Goal: Task Accomplishment & Management: Use online tool/utility

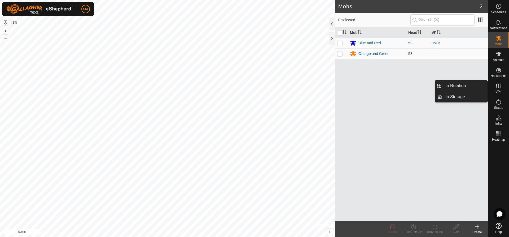
click at [501, 84] on icon at bounding box center [498, 86] width 6 height 6
click at [499, 87] on icon at bounding box center [498, 86] width 6 height 6
click at [501, 86] on icon at bounding box center [498, 85] width 5 height 5
click at [498, 89] on es-virtualpaddocks-svg-icon at bounding box center [499, 86] width 10 height 8
click at [498, 87] on icon at bounding box center [498, 86] width 6 height 6
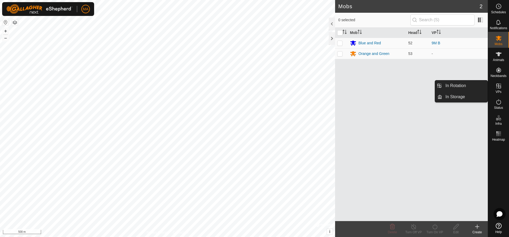
click at [498, 87] on icon at bounding box center [498, 86] width 6 height 6
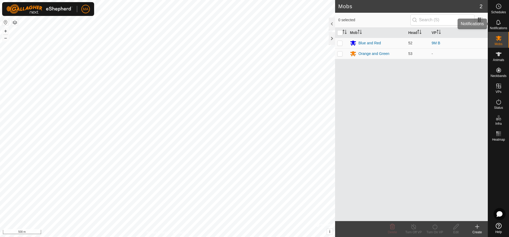
click at [497, 23] on icon at bounding box center [498, 22] width 6 height 6
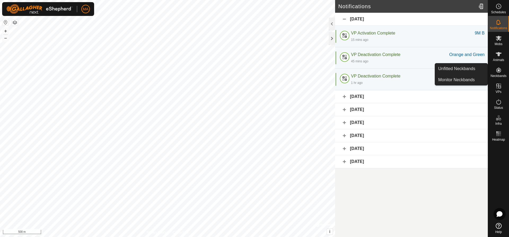
click at [498, 70] on icon at bounding box center [498, 70] width 5 height 5
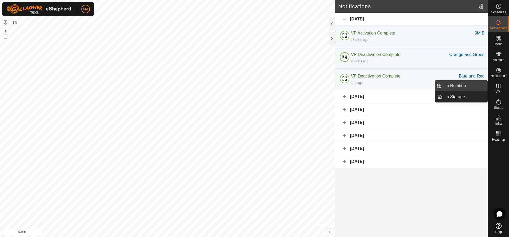
click at [470, 84] on link "In Rotation" at bounding box center [464, 85] width 45 height 11
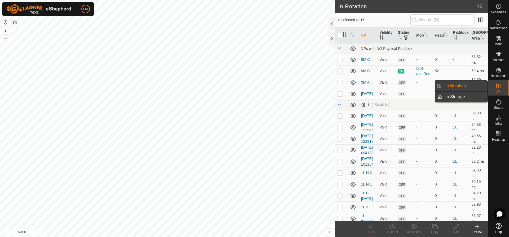
click at [461, 96] on link "In Storage" at bounding box center [464, 96] width 45 height 11
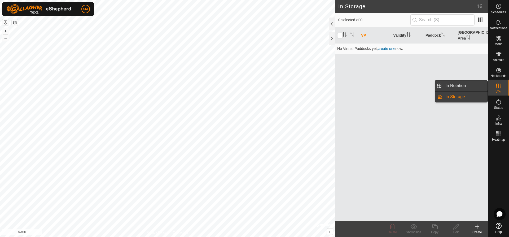
click at [460, 82] on link "In Rotation" at bounding box center [464, 85] width 45 height 11
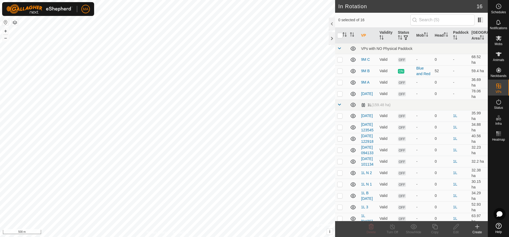
click at [477, 226] on icon at bounding box center [477, 226] width 4 height 0
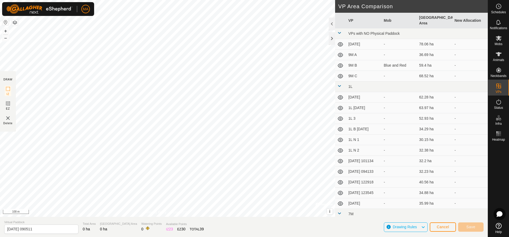
click at [179, 220] on div "DRAW IZ EZ Delete Privacy Policy Contact Us + – ⇧ i © Mapbox , © OpenStreetMap …" at bounding box center [244, 118] width 488 height 237
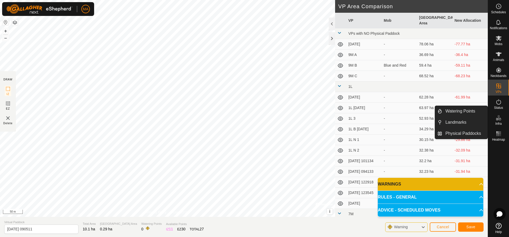
click at [498, 124] on span "Infra" at bounding box center [498, 123] width 6 height 3
click at [501, 121] on es-infrastructure-svg-icon at bounding box center [499, 117] width 10 height 8
drag, startPoint x: 487, startPoint y: 116, endPoint x: 469, endPoint y: 109, distance: 19.6
click at [469, 109] on link "Watering Points" at bounding box center [464, 111] width 45 height 11
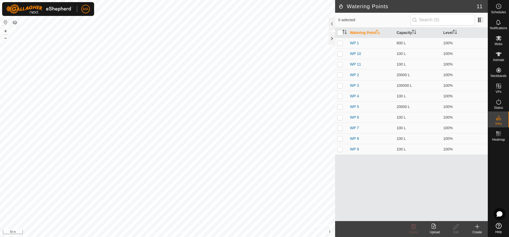
click at [479, 227] on icon at bounding box center [477, 226] width 6 height 6
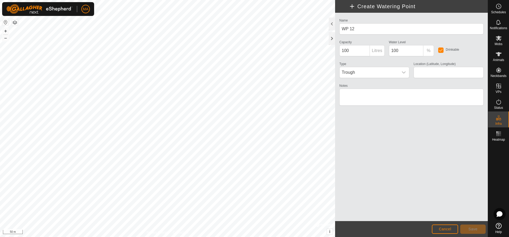
type input "-32.795663, 118.495852"
click at [478, 229] on button "Save" at bounding box center [472, 228] width 25 height 9
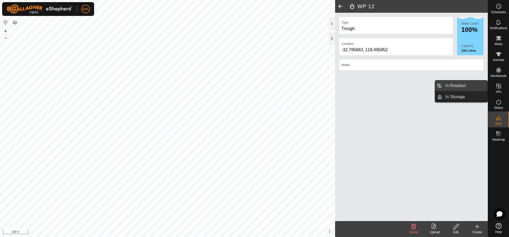
click at [468, 84] on link "In Rotation" at bounding box center [464, 85] width 45 height 11
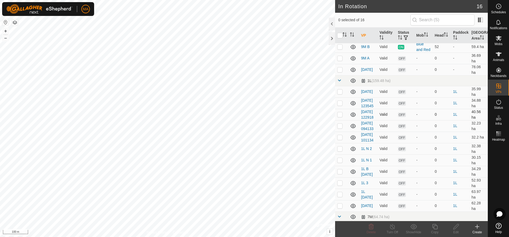
scroll to position [64, 0]
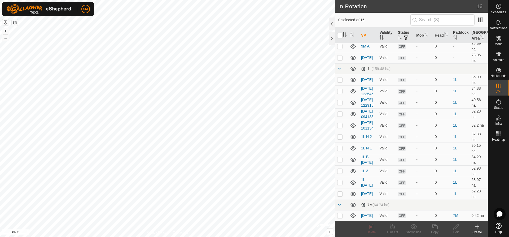
click at [339, 100] on p-checkbox at bounding box center [339, 102] width 5 height 4
checkbox input "true"
click at [338, 112] on p-checkbox at bounding box center [339, 114] width 5 height 4
checkbox input "true"
click at [342, 100] on p-checkbox at bounding box center [339, 102] width 5 height 4
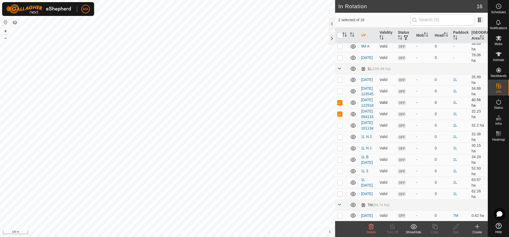
checkbox input "false"
click at [339, 112] on p-checkbox at bounding box center [339, 114] width 5 height 4
checkbox input "false"
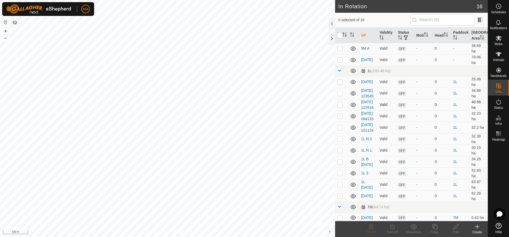
scroll to position [0, 0]
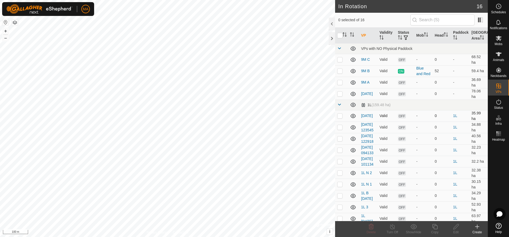
click at [341, 121] on td at bounding box center [341, 115] width 13 height 11
checkbox input "true"
click at [340, 129] on p-checkbox at bounding box center [339, 127] width 5 height 4
checkbox input "true"
click at [341, 144] on td at bounding box center [341, 138] width 13 height 11
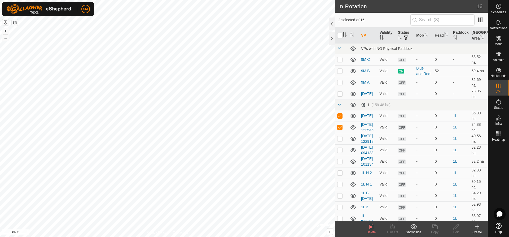
checkbox input "true"
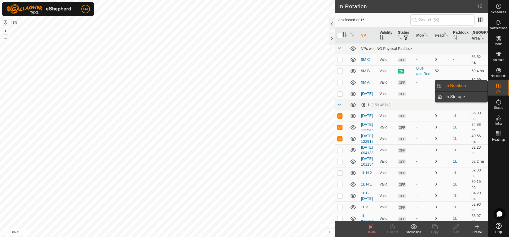
click at [470, 96] on link "In Storage" at bounding box center [464, 96] width 45 height 11
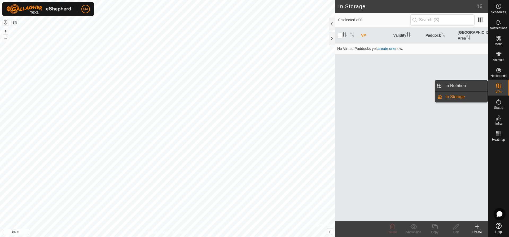
click at [469, 84] on link "In Rotation" at bounding box center [464, 85] width 45 height 11
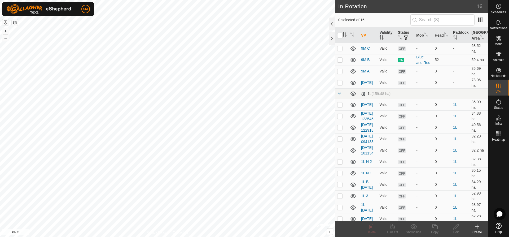
scroll to position [11, 0]
click at [342, 118] on p-checkbox at bounding box center [339, 116] width 5 height 4
checkbox input "true"
click at [341, 133] on td at bounding box center [341, 127] width 13 height 11
checkbox input "true"
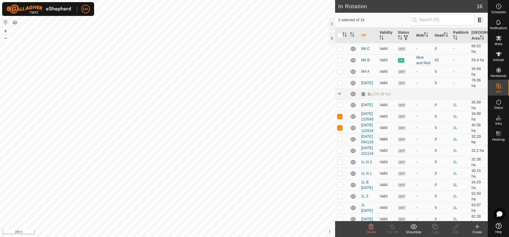
click at [342, 145] on td at bounding box center [341, 138] width 13 height 11
checkbox input "true"
click at [340, 156] on td at bounding box center [341, 150] width 13 height 11
checkbox input "true"
click at [341, 164] on p-checkbox at bounding box center [339, 162] width 5 height 4
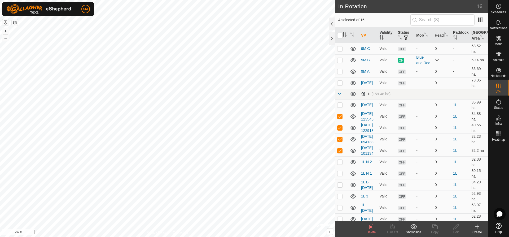
checkbox input "true"
click at [341, 179] on td at bounding box center [341, 172] width 13 height 11
checkbox input "true"
click at [343, 190] on td at bounding box center [341, 184] width 13 height 11
checkbox input "true"
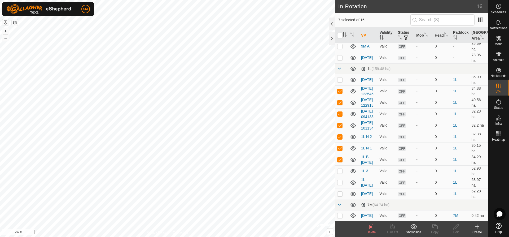
scroll to position [64, 0]
click at [341, 170] on p-checkbox at bounding box center [339, 171] width 5 height 4
checkbox input "true"
click at [341, 183] on p-checkbox at bounding box center [339, 182] width 5 height 4
checkbox input "true"
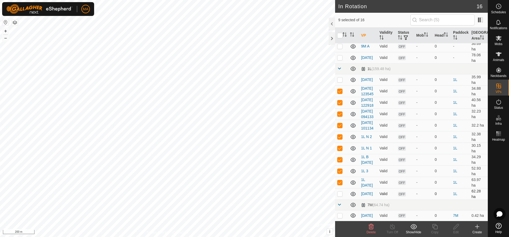
click at [340, 197] on td at bounding box center [341, 193] width 13 height 11
checkbox input "true"
click at [338, 217] on p-checkbox at bounding box center [339, 215] width 5 height 4
checkbox input "true"
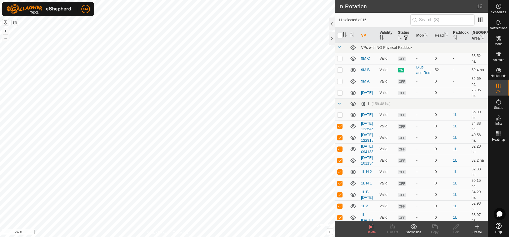
scroll to position [0, 0]
click at [340, 118] on p-checkbox at bounding box center [339, 115] width 5 height 4
checkbox input "true"
click at [339, 94] on td at bounding box center [341, 93] width 13 height 11
click at [340, 96] on p-checkbox at bounding box center [339, 93] width 5 height 4
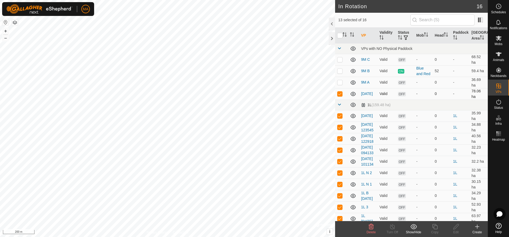
checkbox input "false"
click at [339, 83] on td at bounding box center [341, 82] width 13 height 11
checkbox input "true"
click at [341, 73] on p-checkbox at bounding box center [339, 71] width 5 height 4
checkbox input "true"
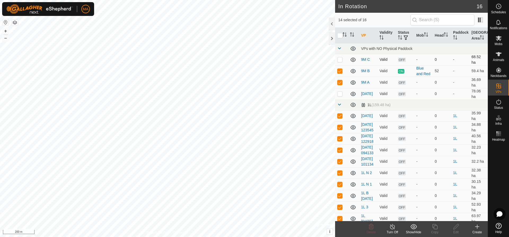
click at [340, 61] on p-checkbox at bounding box center [339, 59] width 5 height 4
checkbox input "true"
click at [340, 96] on p-checkbox at bounding box center [339, 93] width 5 height 4
checkbox input "true"
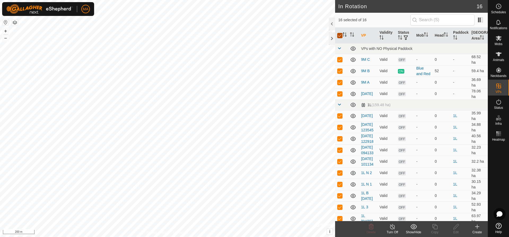
click at [339, 35] on input "checkbox" at bounding box center [339, 35] width 5 height 5
checkbox input "false"
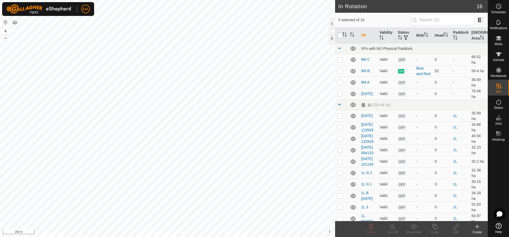
checkbox input "false"
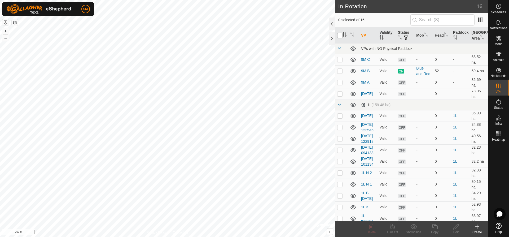
checkbox input "false"
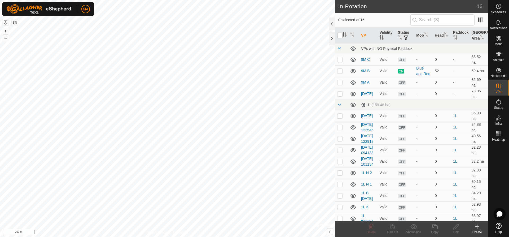
checkbox input "false"
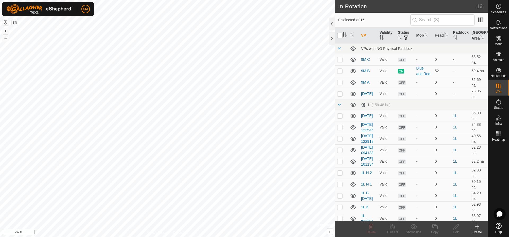
checkbox input "false"
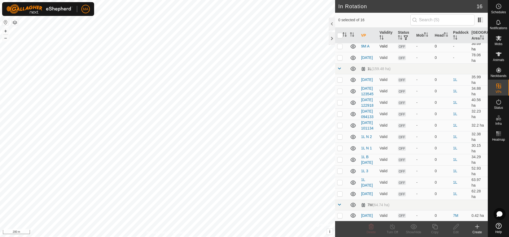
scroll to position [64, 0]
click at [479, 230] on div "Create" at bounding box center [476, 231] width 21 height 5
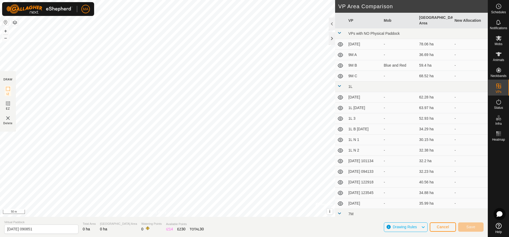
click at [247, 0] on html "MA Schedules Notifications Mobs Animals Neckbands VPs Status Infra Heatmap Help…" at bounding box center [254, 118] width 509 height 237
click at [240, 0] on html "MA Schedules Notifications Mobs Animals Neckbands VPs Status Infra Heatmap Help…" at bounding box center [254, 118] width 509 height 237
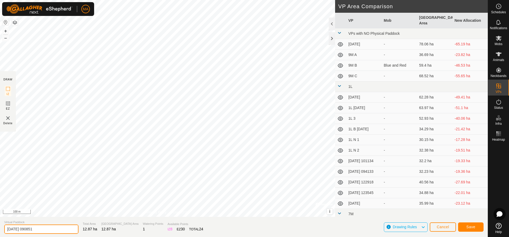
click at [43, 228] on input "2025-08-11 090851" at bounding box center [41, 228] width 74 height 9
click at [43, 229] on input "2025-08-11 090851" at bounding box center [41, 228] width 74 height 9
type input "Cows In [DATE]"
click at [471, 227] on span "Save" at bounding box center [470, 226] width 9 height 4
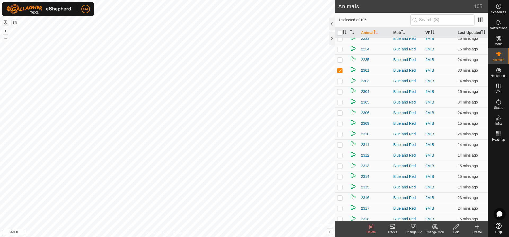
scroll to position [875, 0]
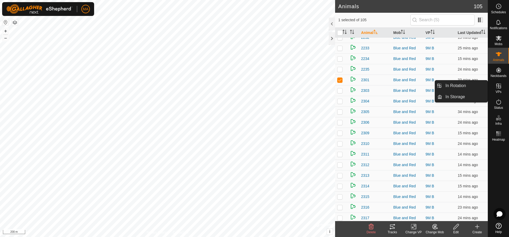
drag, startPoint x: 499, startPoint y: 80, endPoint x: 501, endPoint y: 90, distance: 10.2
click at [501, 90] on span "VPs" at bounding box center [498, 91] width 6 height 3
click at [472, 88] on link "In Rotation" at bounding box center [464, 85] width 45 height 11
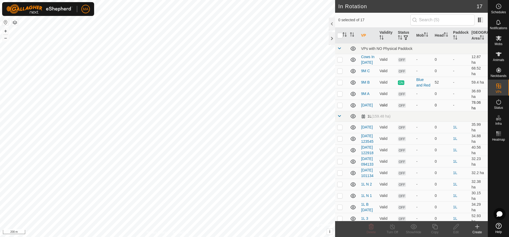
click at [339, 107] on p-checkbox at bounding box center [339, 105] width 5 height 4
click at [413, 227] on icon at bounding box center [413, 226] width 6 height 5
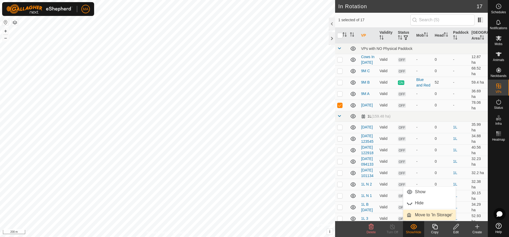
click at [418, 214] on link "Move to 'In Storage'" at bounding box center [429, 214] width 52 height 11
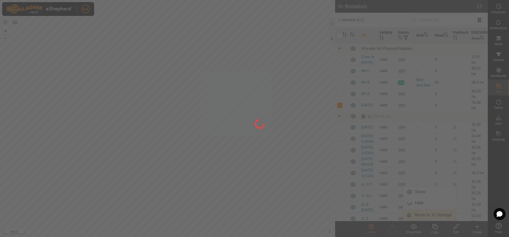
checkbox input "false"
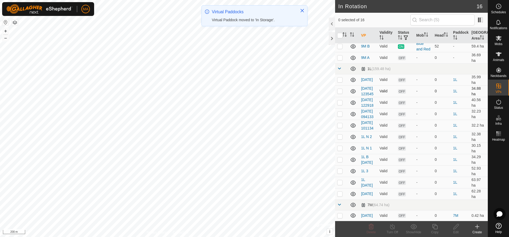
scroll to position [69, 0]
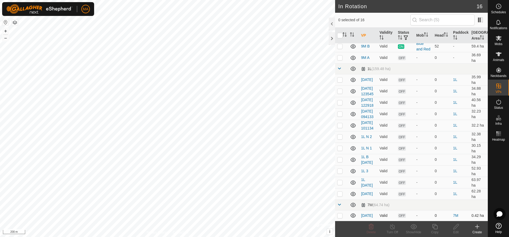
click at [339, 215] on p-checkbox at bounding box center [339, 215] width 5 height 4
checkbox input "true"
click at [480, 228] on icon at bounding box center [477, 226] width 6 height 6
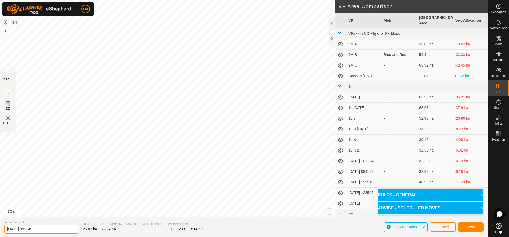
click at [54, 231] on input "2025-08-11 091145" at bounding box center [41, 228] width 74 height 9
click at [54, 232] on input "2025-08-11 091145" at bounding box center [41, 228] width 74 height 9
click at [53, 232] on input "2025-08-11 091145" at bounding box center [41, 228] width 74 height 9
type input "Cows In"
click at [473, 226] on span "Save" at bounding box center [470, 226] width 9 height 4
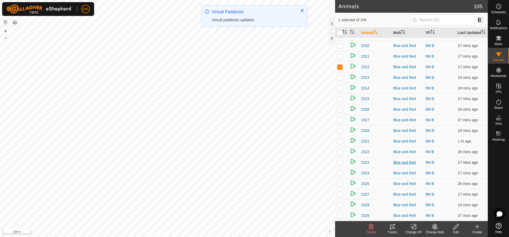
scroll to position [951, 0]
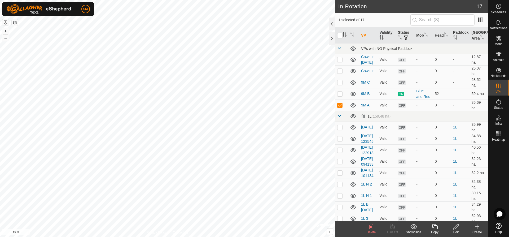
checkbox input "true"
checkbox input "false"
checkbox input "true"
checkbox input "false"
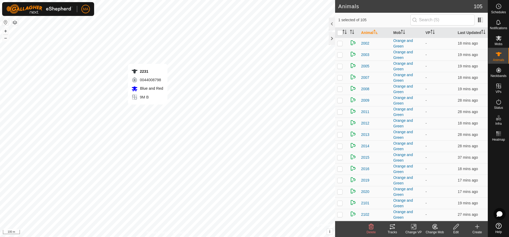
checkbox input "false"
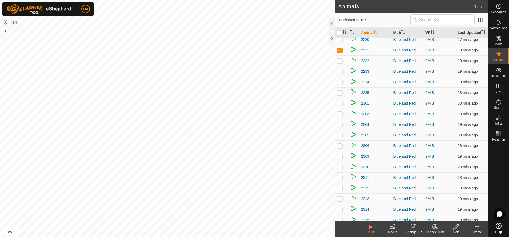
scroll to position [822, 0]
click at [340, 82] on p-checkbox at bounding box center [339, 80] width 5 height 4
checkbox input "false"
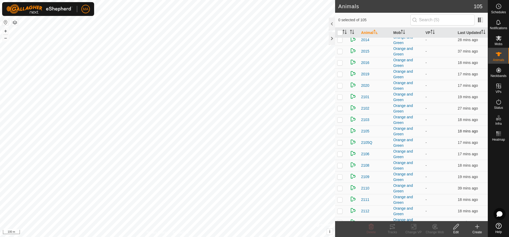
scroll to position [0, 0]
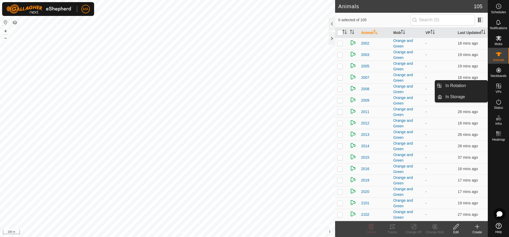
click at [497, 87] on icon at bounding box center [498, 86] width 6 height 6
click at [474, 88] on link "In Rotation" at bounding box center [464, 85] width 45 height 11
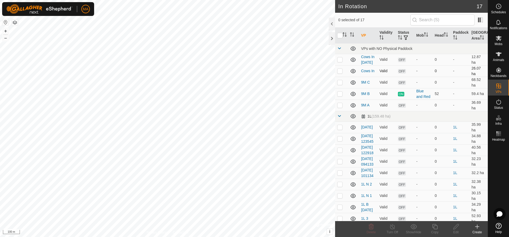
click at [340, 73] on p-checkbox at bounding box center [339, 71] width 5 height 4
checkbox input "true"
click at [437, 227] on icon at bounding box center [434, 226] width 5 height 5
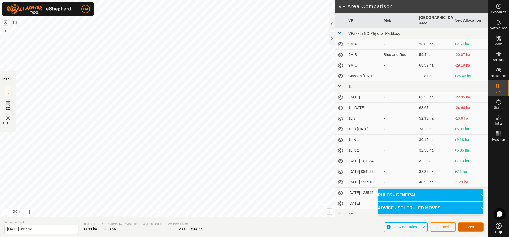
click at [473, 227] on span "Save" at bounding box center [470, 226] width 9 height 4
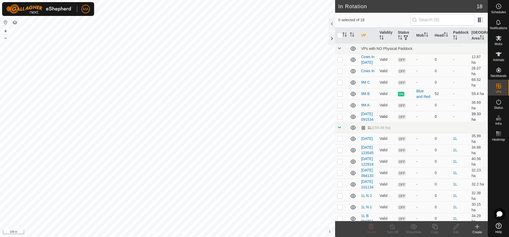
click at [340, 118] on p-checkbox at bounding box center [339, 116] width 5 height 4
checkbox input "true"
click at [457, 230] on div "Edit" at bounding box center [455, 231] width 21 height 5
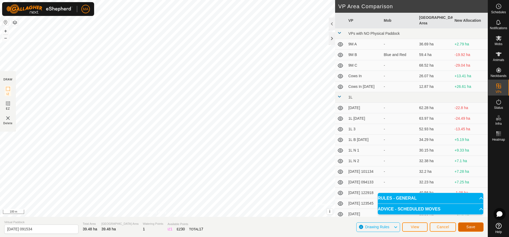
click at [472, 226] on span "Save" at bounding box center [470, 226] width 9 height 4
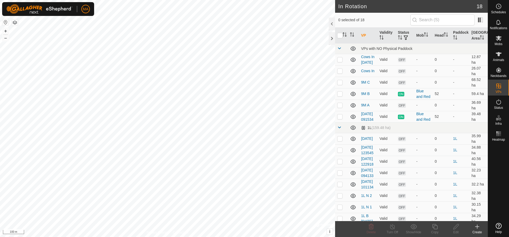
checkbox input "true"
